Goal: Task Accomplishment & Management: Manage account settings

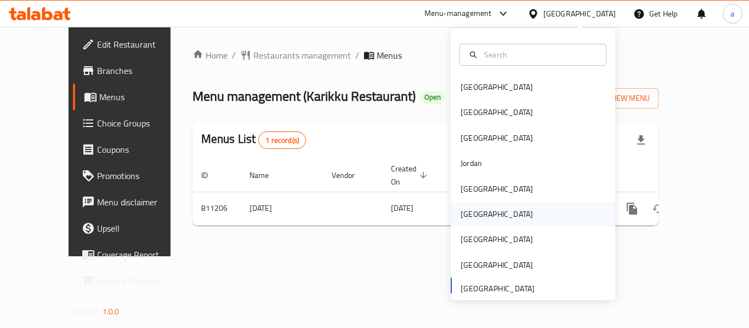
click at [472, 217] on div "Oman" at bounding box center [497, 214] width 72 height 12
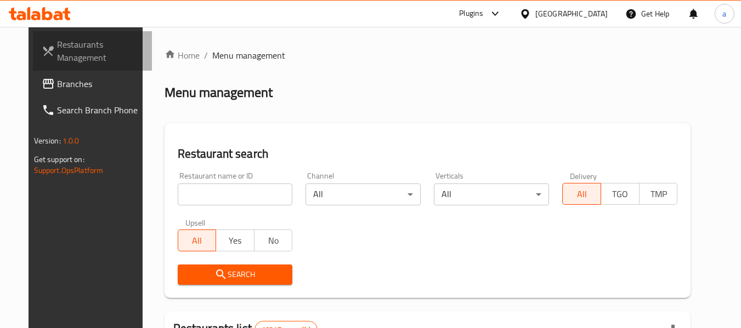
click at [42, 70] on link "Restaurants Management" at bounding box center [93, 50] width 120 height 39
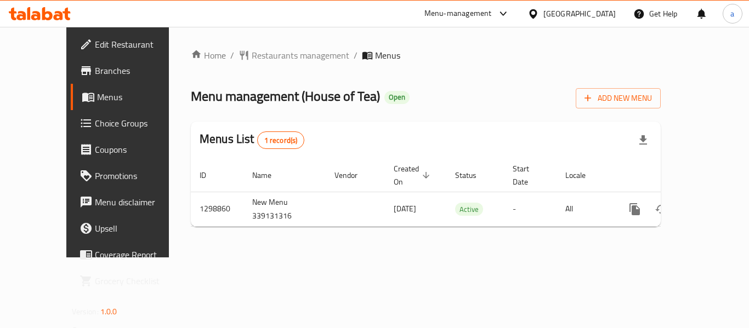
click at [607, 14] on div "Oman" at bounding box center [579, 14] width 72 height 12
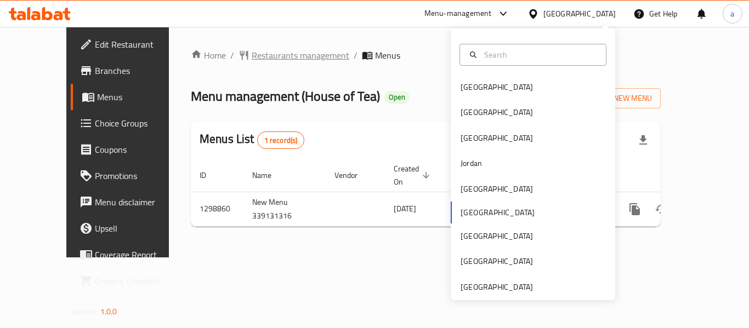
click at [266, 52] on span "Restaurants management" at bounding box center [301, 55] width 98 height 13
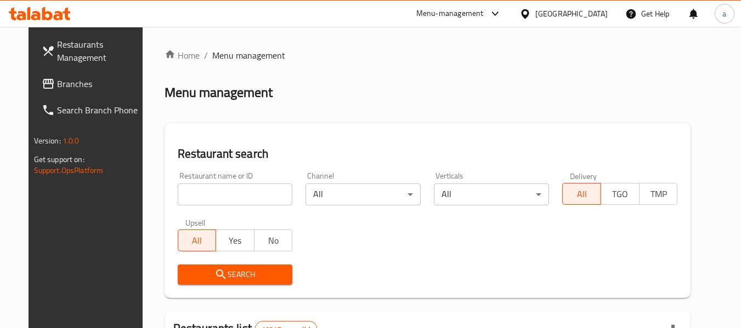
click at [85, 89] on span "Branches" at bounding box center [100, 83] width 87 height 13
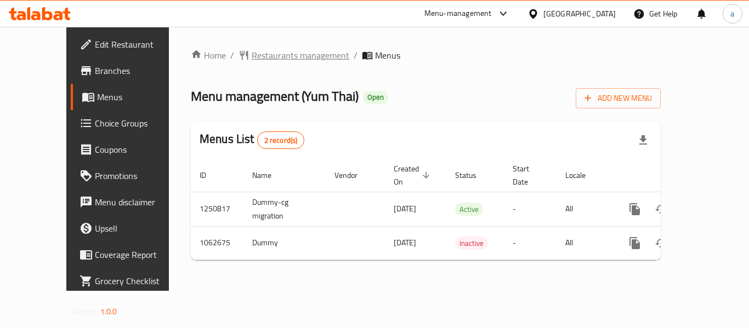
click at [252, 56] on span "Restaurants management" at bounding box center [301, 55] width 98 height 13
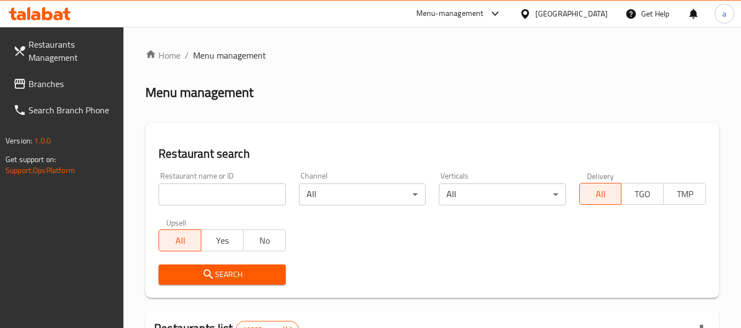
click at [34, 83] on span "Branches" at bounding box center [72, 83] width 87 height 13
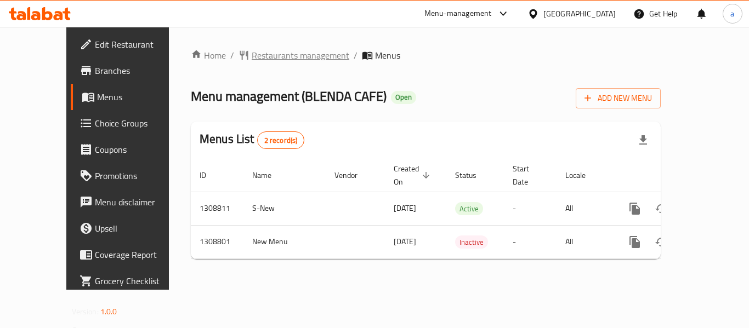
click at [252, 53] on span "Restaurants management" at bounding box center [301, 55] width 98 height 13
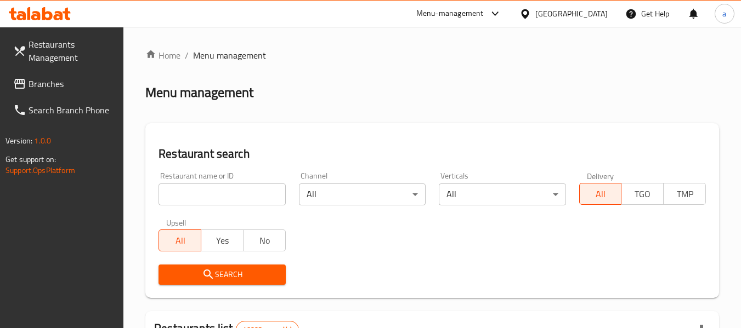
click at [93, 97] on link "Search Branch Phone" at bounding box center [64, 110] width 120 height 26
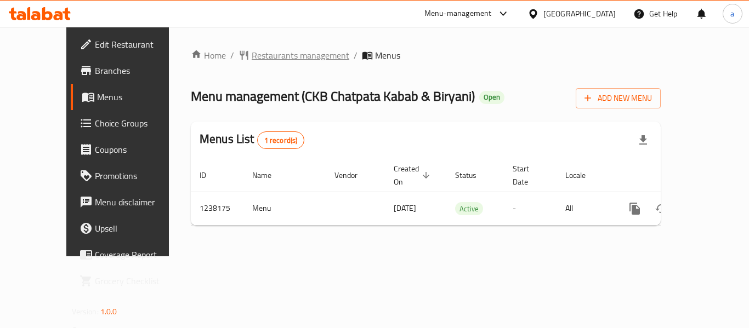
click at [281, 60] on span "Restaurants management" at bounding box center [301, 55] width 98 height 13
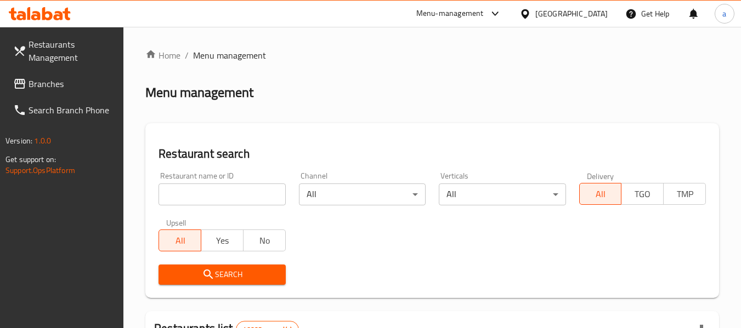
click at [67, 84] on span "Branches" at bounding box center [72, 83] width 87 height 13
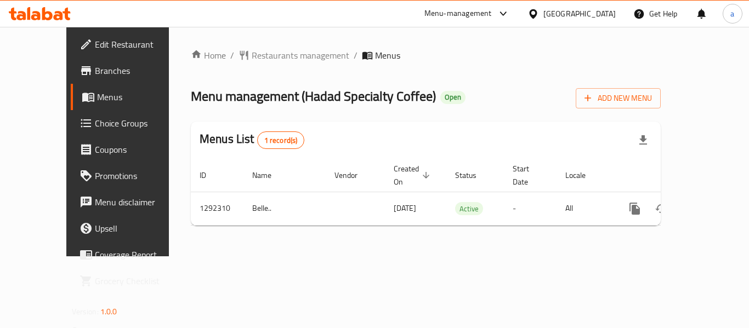
click at [565, 14] on div "[GEOGRAPHIC_DATA]" at bounding box center [579, 14] width 72 height 12
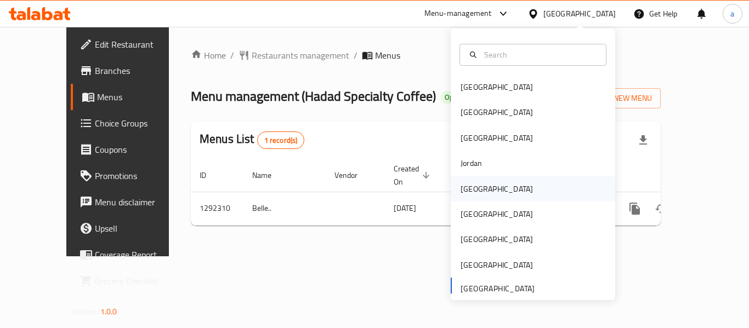
click at [462, 186] on div "Kuwait" at bounding box center [497, 189] width 72 height 12
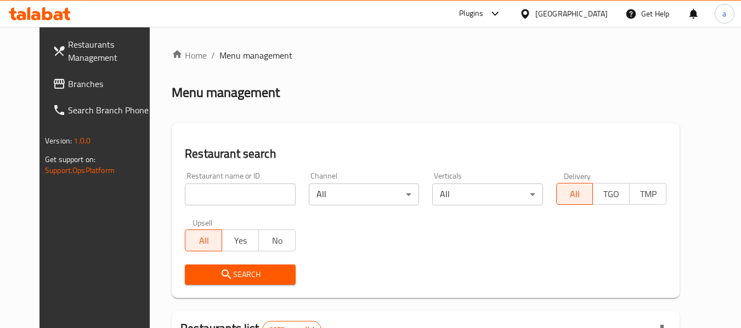
click at [68, 86] on span "Branches" at bounding box center [111, 83] width 87 height 13
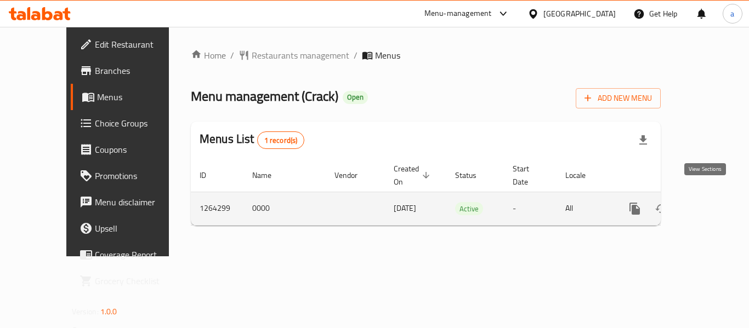
click at [709, 204] on icon "enhanced table" at bounding box center [714, 209] width 10 height 10
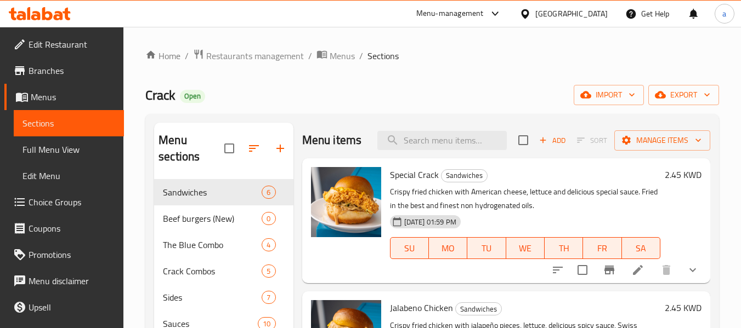
click at [54, 200] on span "Choice Groups" at bounding box center [72, 202] width 87 height 13
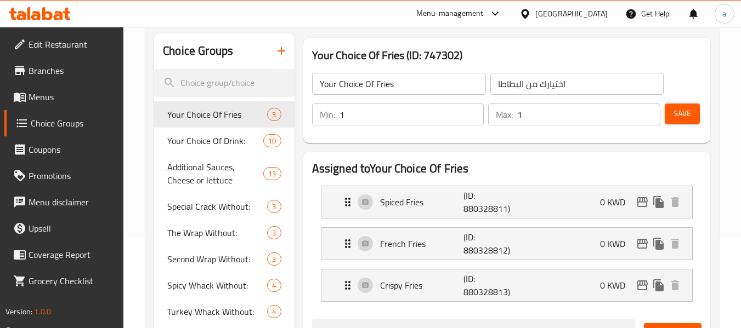
scroll to position [110, 0]
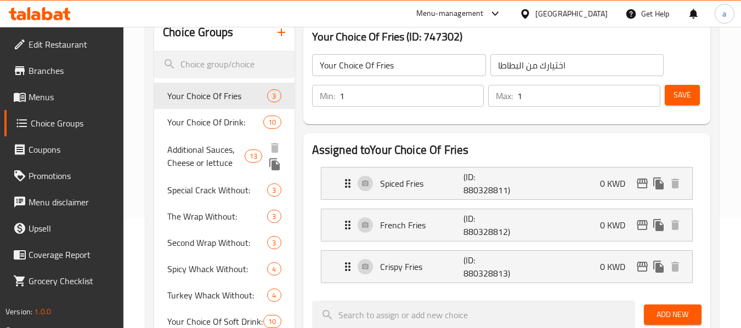
click at [218, 152] on span "Additional Sauces, Cheese or lettuce" at bounding box center [205, 156] width 77 height 26
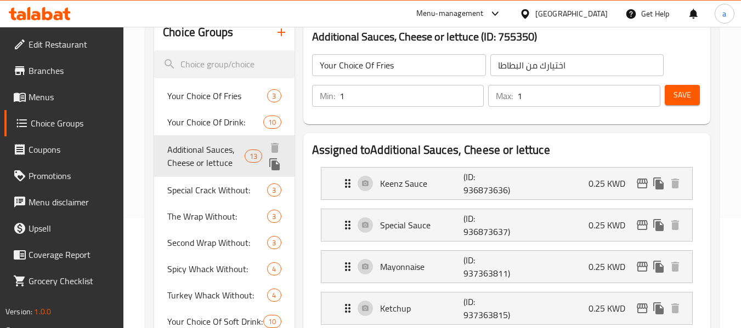
type input "Additional Sauces, Cheese or lettuce"
type input "صوص اضافي, جبنة او خس"
type input "0"
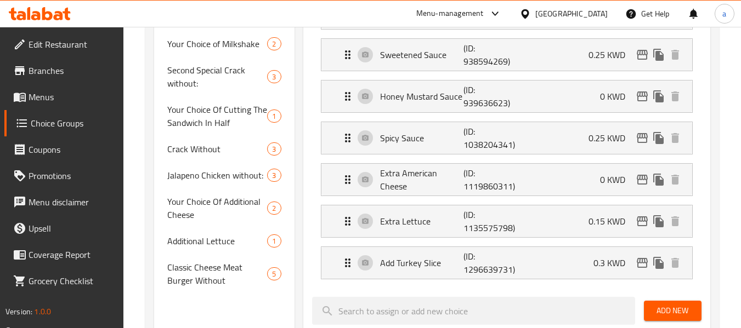
scroll to position [548, 0]
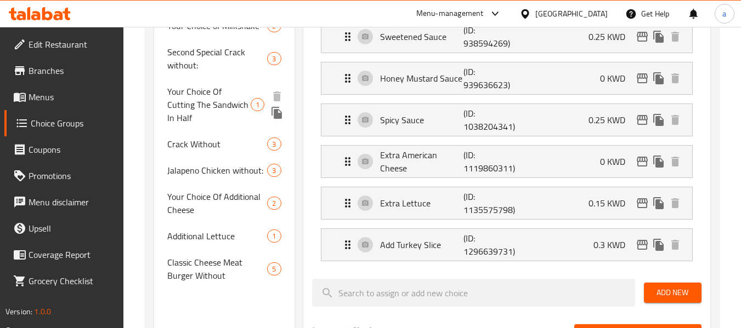
click at [221, 96] on span "Your Choice Of Cutting The Sandwich In Half" at bounding box center [208, 104] width 83 height 39
type input "Your Choice Of Cutting The Sandwich In Half"
type input "اختيارك من قص الصمونة نصفين"
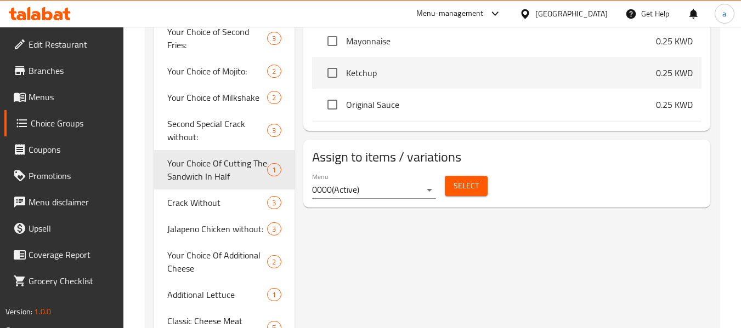
scroll to position [531, 0]
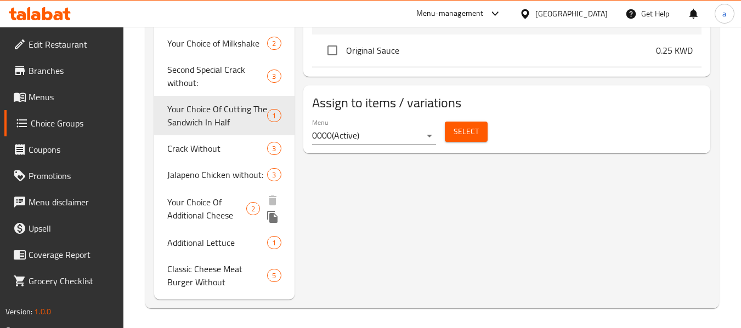
click at [197, 212] on span "Your Choice Of Additional Cheese" at bounding box center [206, 209] width 79 height 26
type input "Your Choice Of Additional Cheese"
type input "اختيارك من نوع جبنة اضافية"
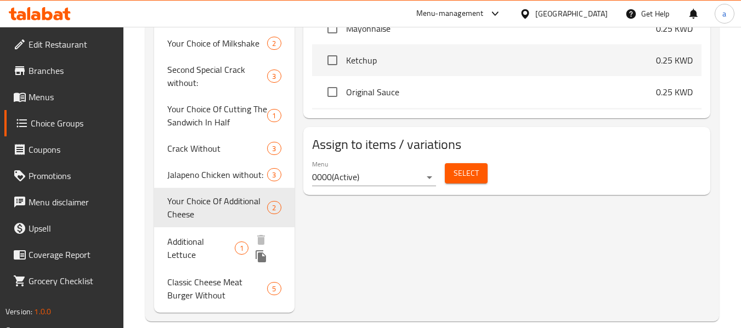
click at [217, 247] on span "Additional Lettuce" at bounding box center [200, 248] width 67 height 26
type input "Additional Lettuce"
type input "خس اضافي"
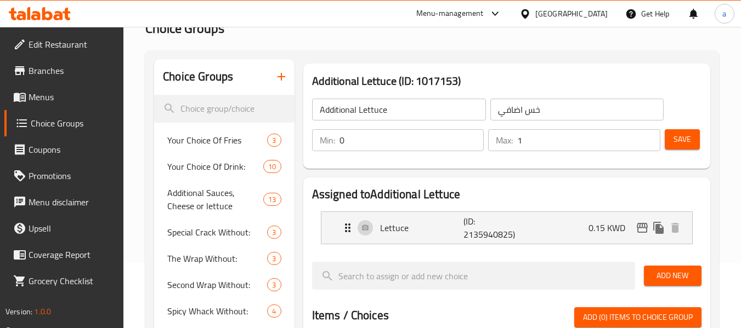
scroll to position [92, 0]
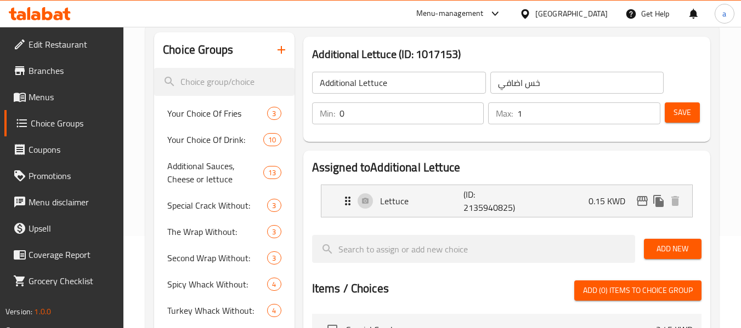
click at [589, 15] on div "[GEOGRAPHIC_DATA]" at bounding box center [571, 14] width 72 height 12
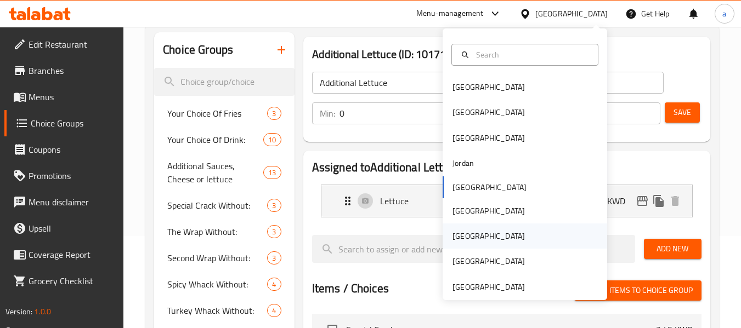
click at [459, 227] on div "[GEOGRAPHIC_DATA]" at bounding box center [489, 236] width 90 height 25
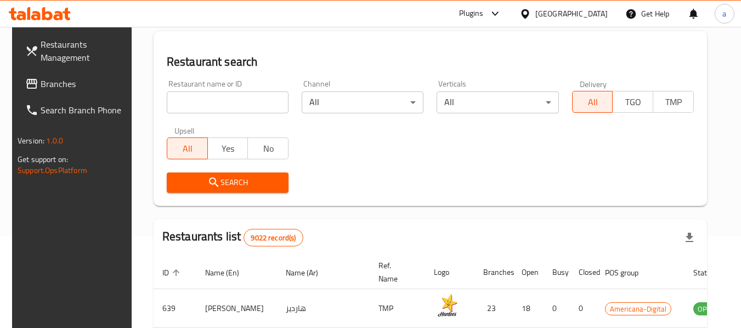
click at [58, 80] on span "Branches" at bounding box center [84, 83] width 87 height 13
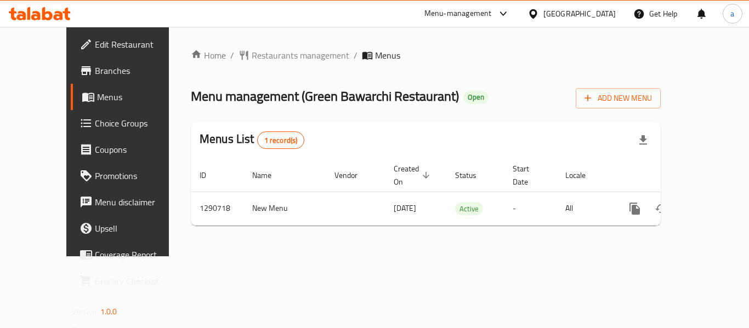
click at [576, 10] on div "[GEOGRAPHIC_DATA]" at bounding box center [572, 14] width 106 height 26
click at [537, 12] on icon at bounding box center [533, 13] width 8 height 9
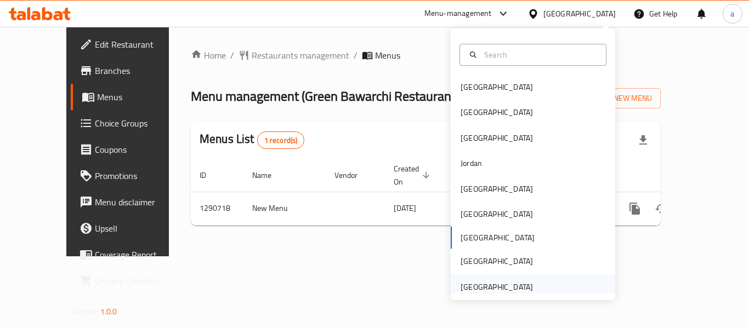
click at [513, 282] on div "[GEOGRAPHIC_DATA]" at bounding box center [497, 287] width 72 height 12
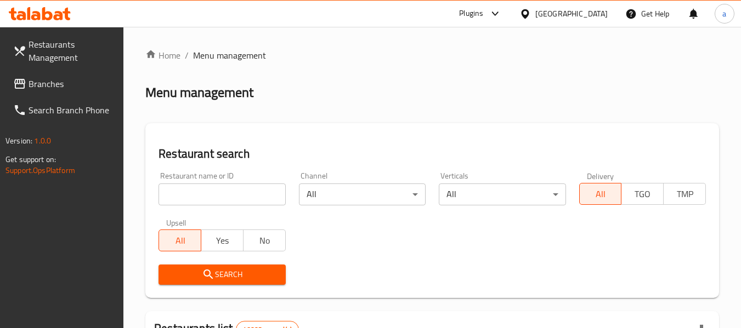
click at [60, 83] on span "Branches" at bounding box center [72, 83] width 87 height 13
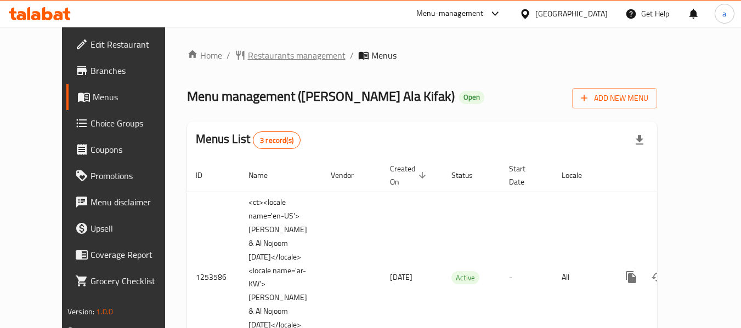
click at [272, 52] on span "Restaurants management" at bounding box center [297, 55] width 98 height 13
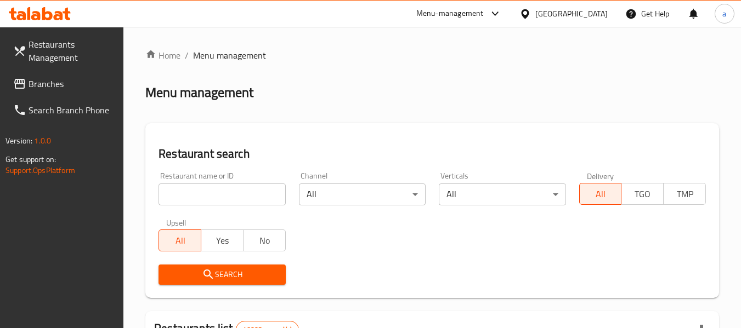
click at [212, 203] on input "search" at bounding box center [221, 195] width 127 height 22
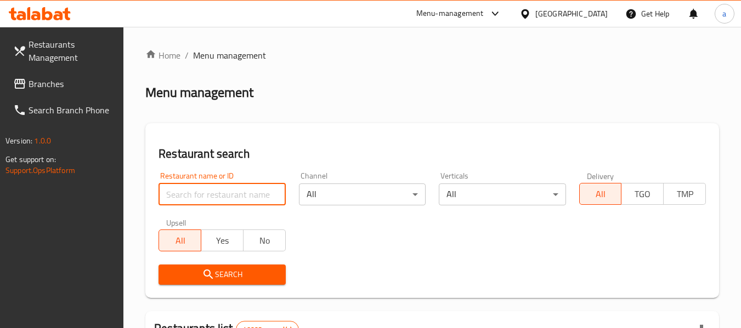
paste input "10065"
type input "10065"
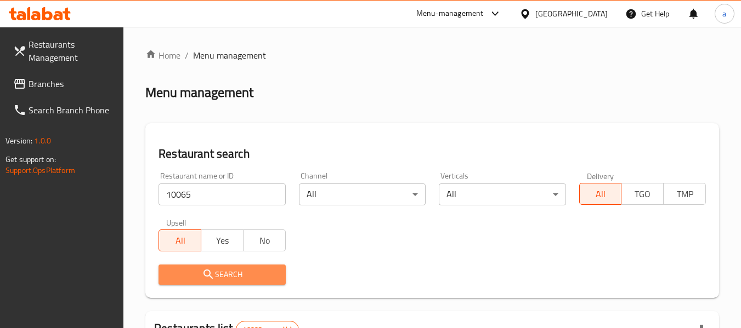
click at [221, 275] on span "Search" at bounding box center [221, 275] width 109 height 14
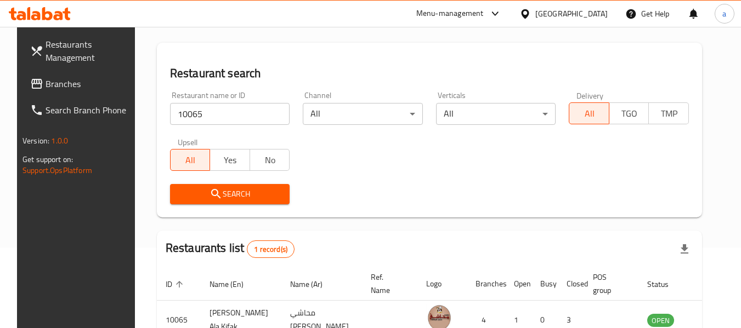
scroll to position [151, 0]
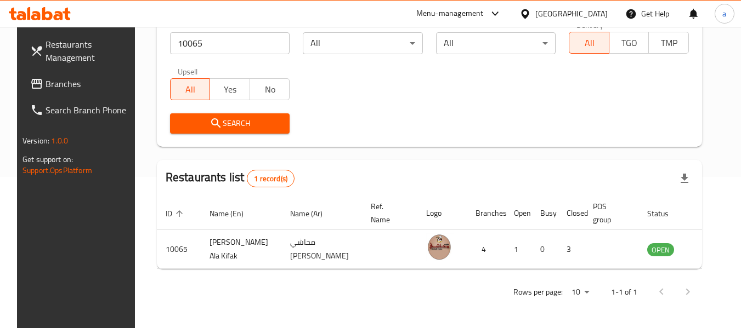
click at [561, 1] on div "[GEOGRAPHIC_DATA]" at bounding box center [563, 14] width 106 height 26
click at [555, 12] on div "[GEOGRAPHIC_DATA]" at bounding box center [571, 14] width 72 height 12
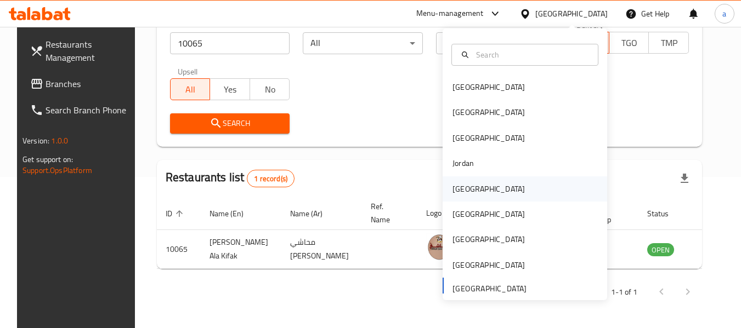
click at [473, 189] on div "[GEOGRAPHIC_DATA]" at bounding box center [489, 189] width 90 height 25
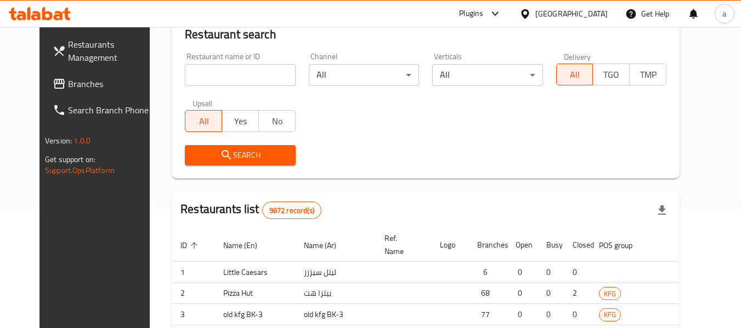
scroll to position [151, 0]
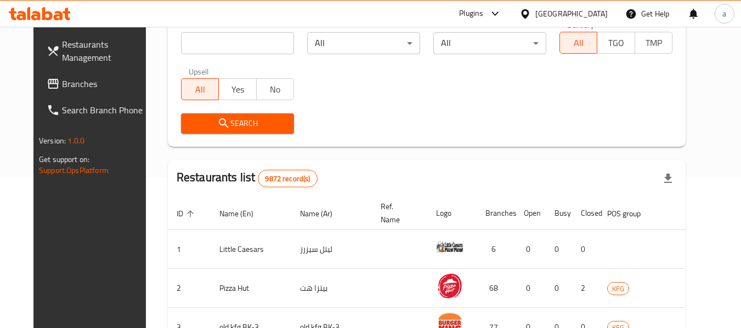
click at [79, 83] on span "Branches" at bounding box center [105, 83] width 87 height 13
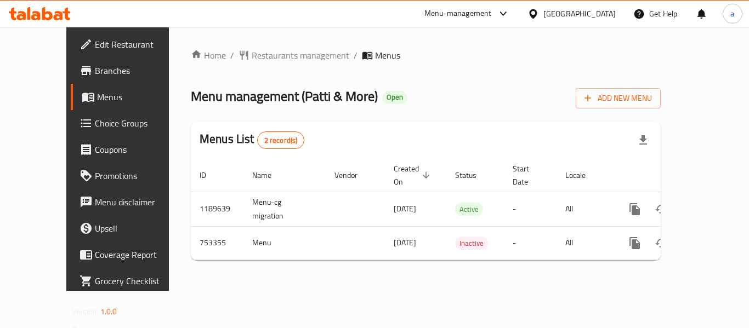
click at [597, 5] on div "[GEOGRAPHIC_DATA]" at bounding box center [572, 14] width 106 height 26
click at [539, 18] on icon at bounding box center [533, 14] width 12 height 12
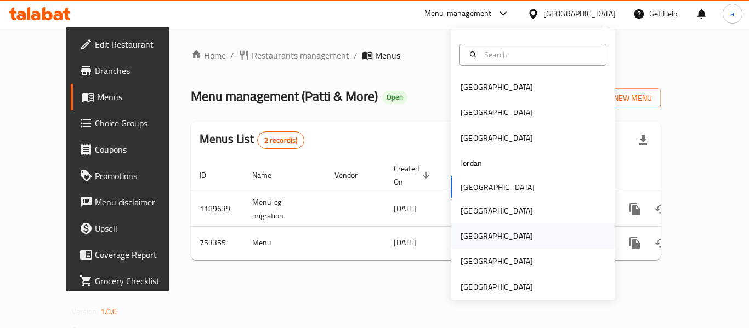
click at [461, 233] on div "[GEOGRAPHIC_DATA]" at bounding box center [497, 236] width 72 height 12
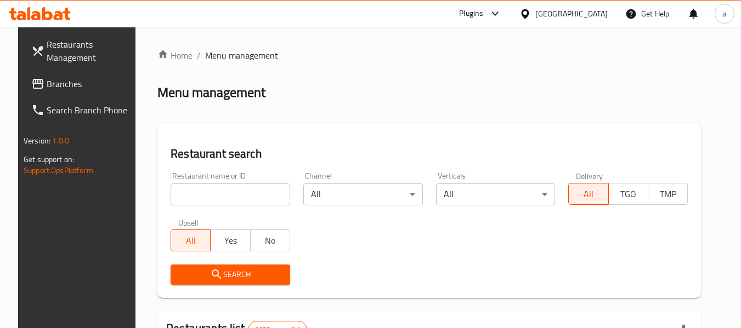
click at [64, 80] on span "Branches" at bounding box center [90, 83] width 87 height 13
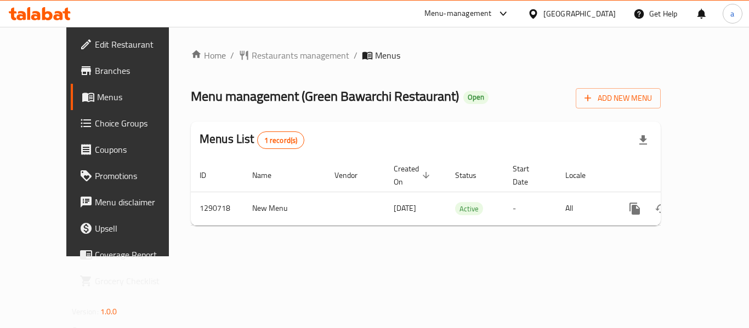
click at [600, 8] on div "[GEOGRAPHIC_DATA]" at bounding box center [579, 14] width 72 height 12
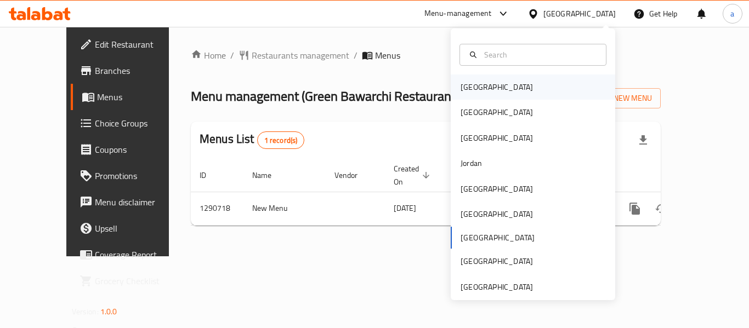
click at [501, 85] on div "[GEOGRAPHIC_DATA]" at bounding box center [533, 87] width 164 height 25
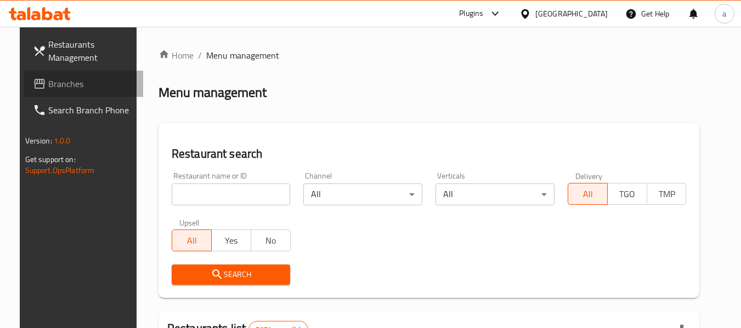
click at [60, 79] on span "Branches" at bounding box center [91, 83] width 87 height 13
